Goal: Book appointment/travel/reservation

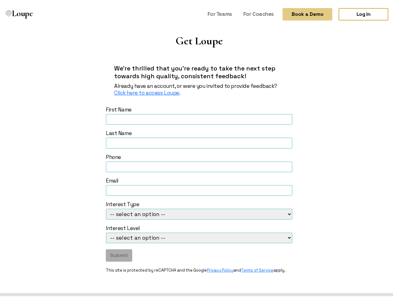
click at [302, 12] on button "Book a Demo" at bounding box center [307, 12] width 50 height 12
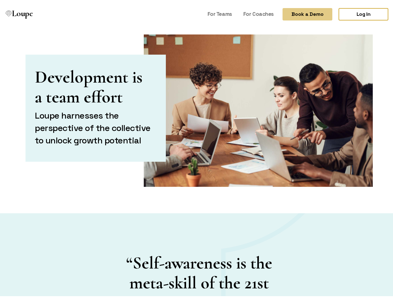
click at [302, 12] on button "Book a Demo" at bounding box center [307, 12] width 50 height 12
